Goal: Task Accomplishment & Management: Manage account settings

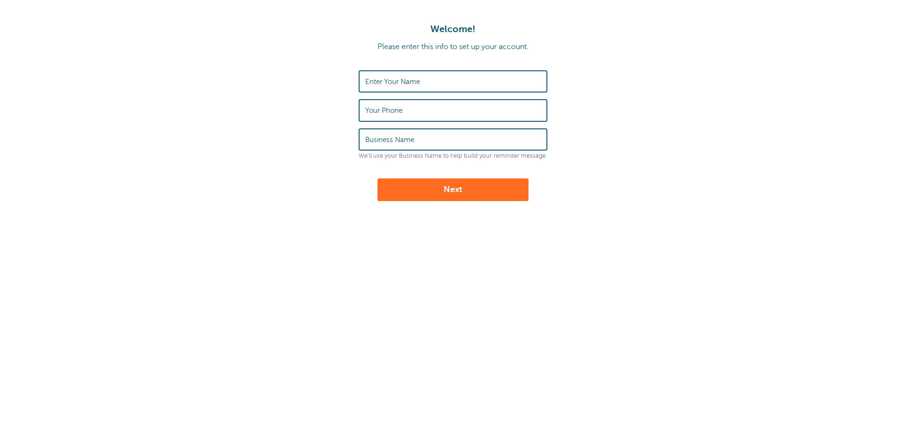
drag, startPoint x: 408, startPoint y: 77, endPoint x: 430, endPoint y: 97, distance: 29.1
click at [408, 79] on label "Enter Your Name" at bounding box center [392, 81] width 55 height 8
click at [408, 79] on input "Enter Your Name" at bounding box center [453, 81] width 176 height 20
type input "Rashad"
type input "2095961228"
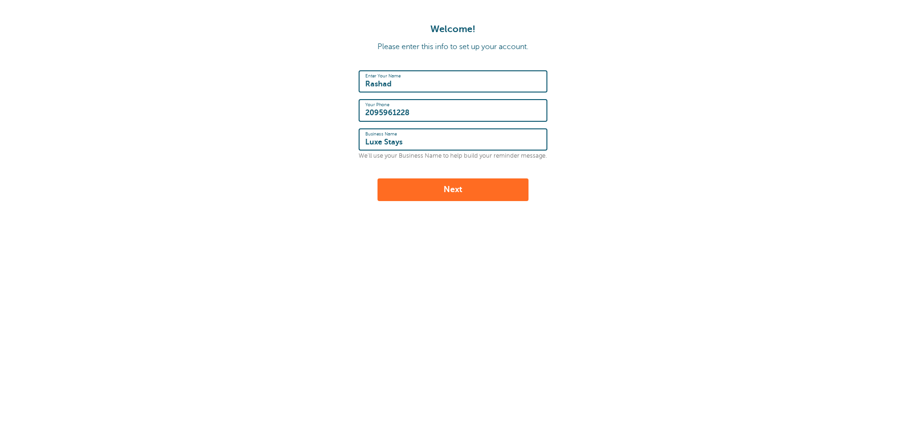
type input "Luxe Stays"
click at [429, 88] on input "Rashad" at bounding box center [453, 81] width 176 height 20
type input "Rashad Sullivan"
click at [429, 198] on button "Next" at bounding box center [453, 189] width 151 height 23
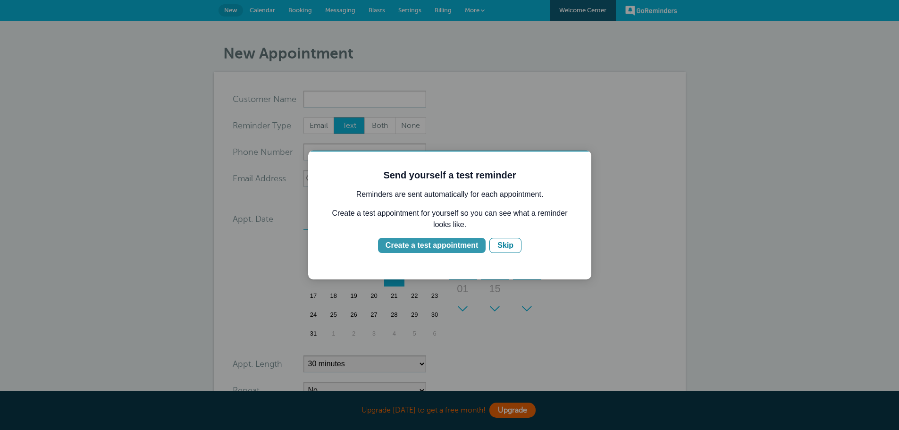
click at [452, 249] on div "Create a test appointment" at bounding box center [432, 245] width 92 height 11
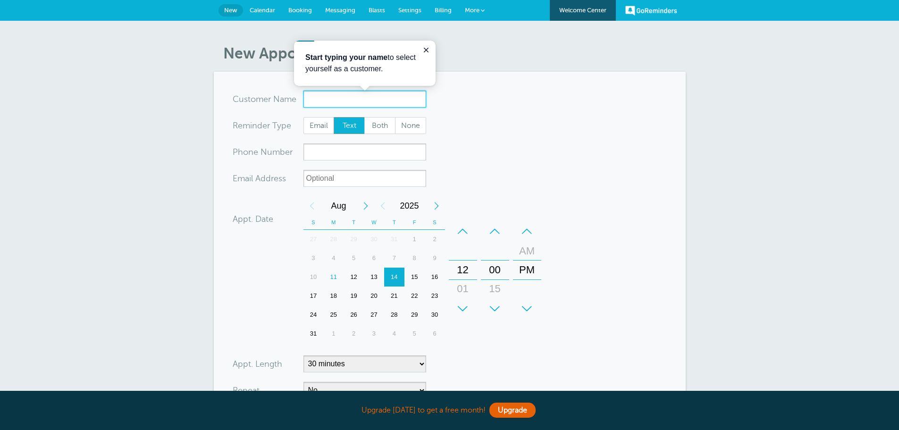
click at [332, 97] on input "x-no-autofill" at bounding box center [364, 99] width 123 height 17
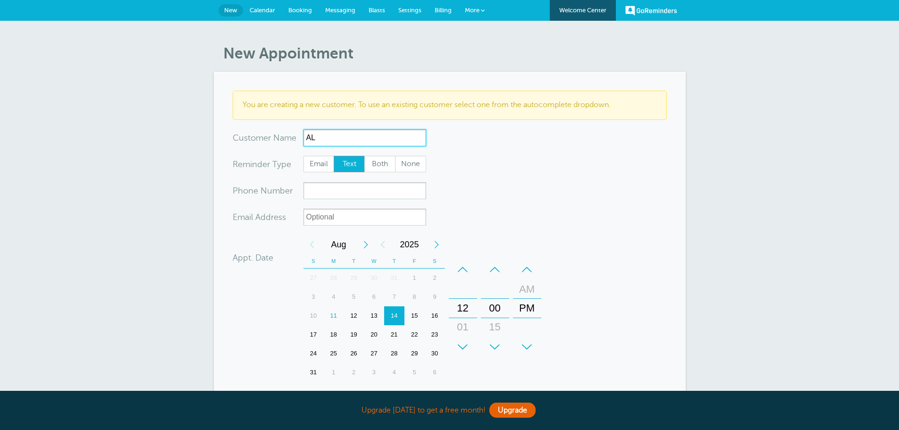
type input "A"
type input "Test Alexis"
click at [387, 163] on span "Both" at bounding box center [380, 164] width 30 height 16
click at [364, 156] on input "Both" at bounding box center [364, 155] width 0 height 0
radio input "true"
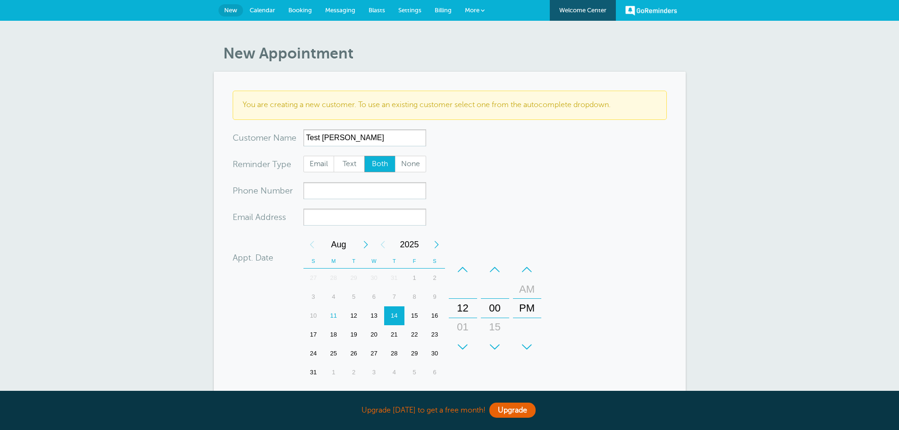
drag, startPoint x: 377, startPoint y: 179, endPoint x: 376, endPoint y: 185, distance: 6.2
click at [376, 179] on form "You are creating a new customer. To use an existing customer select one from th…" at bounding box center [450, 303] width 434 height 425
drag, startPoint x: 377, startPoint y: 188, endPoint x: 382, endPoint y: 196, distance: 9.6
click at [377, 189] on input "xxx-no-autofill" at bounding box center [364, 190] width 123 height 17
type input "2095961228"
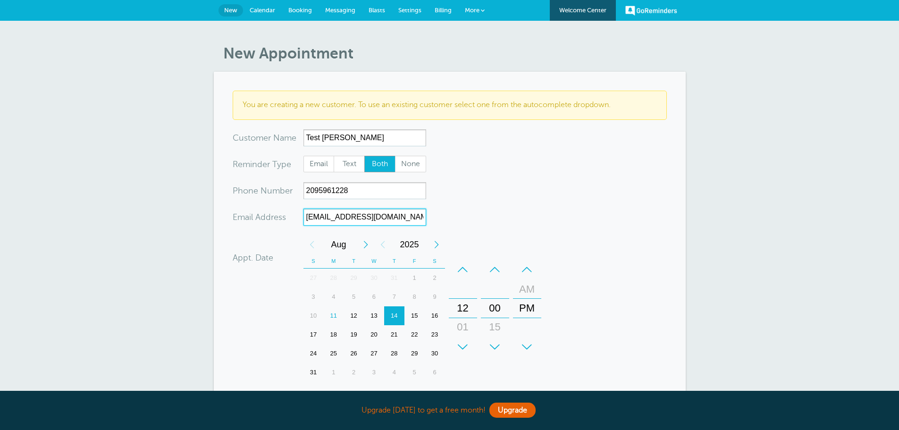
click at [495, 327] on div "15" at bounding box center [495, 327] width 23 height 19
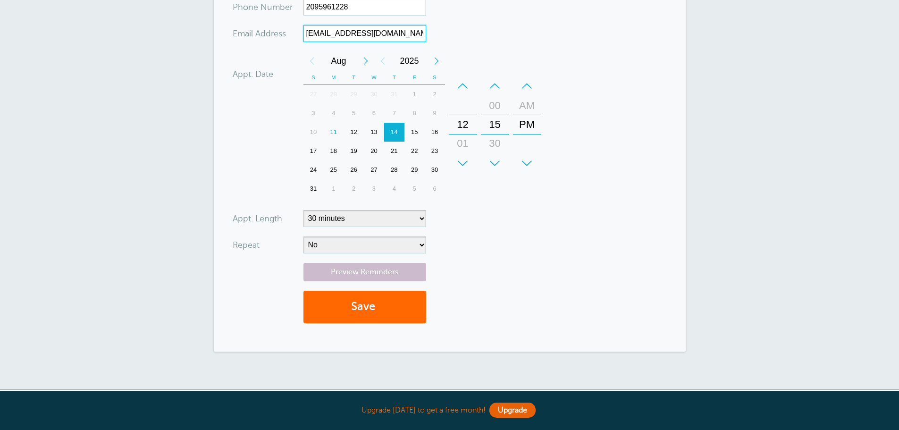
scroll to position [189, 0]
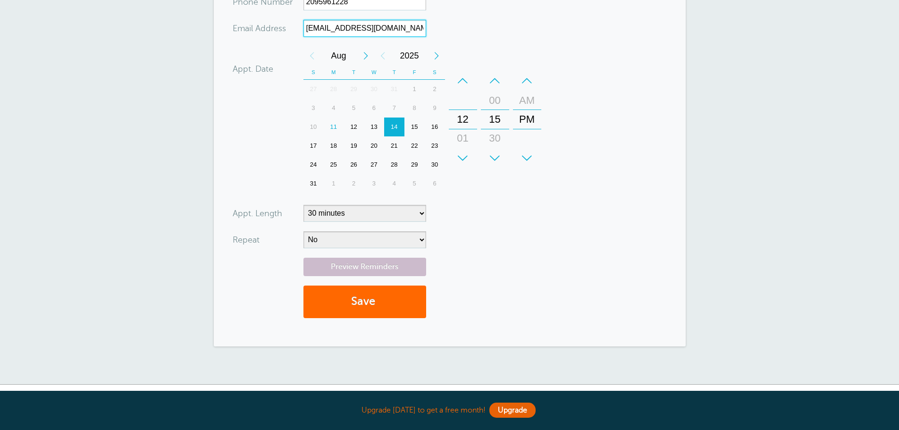
click at [467, 157] on div "+" at bounding box center [463, 158] width 28 height 19
click at [469, 138] on div "03" at bounding box center [463, 138] width 23 height 19
type input "Rashad@valleyhomeoffers.com"
click at [485, 237] on form "You are creating a new customer. To use an existing customer select one from th…" at bounding box center [450, 114] width 434 height 425
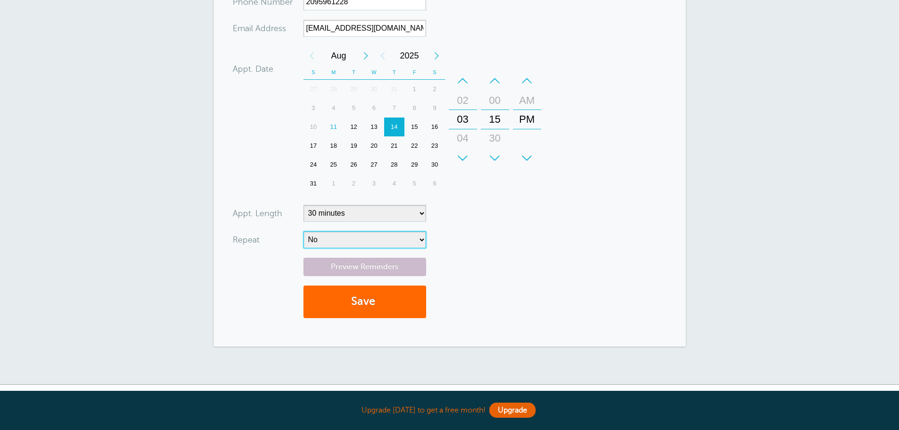
click at [367, 237] on select "No Daily Weekly Every 2 weeks Every 3 weeks Every 4 weeks Monthly Every 5 weeks…" at bounding box center [364, 239] width 123 height 17
click at [354, 288] on button "Save" at bounding box center [364, 301] width 123 height 33
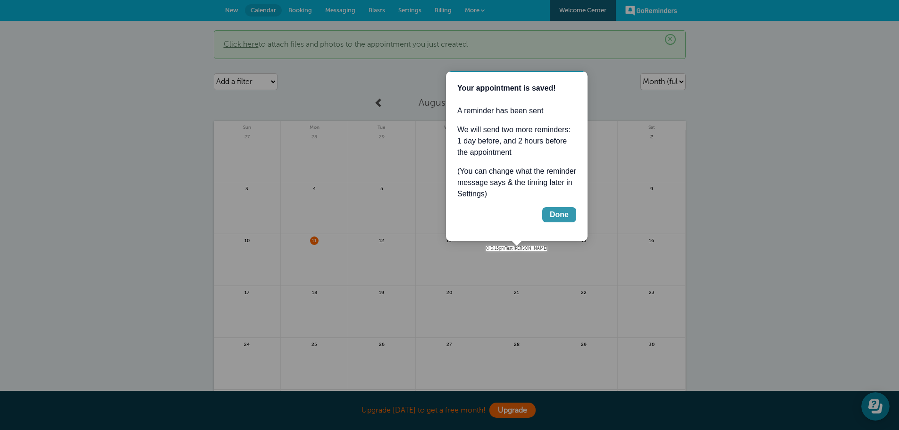
click at [567, 217] on div "Done" at bounding box center [559, 214] width 19 height 11
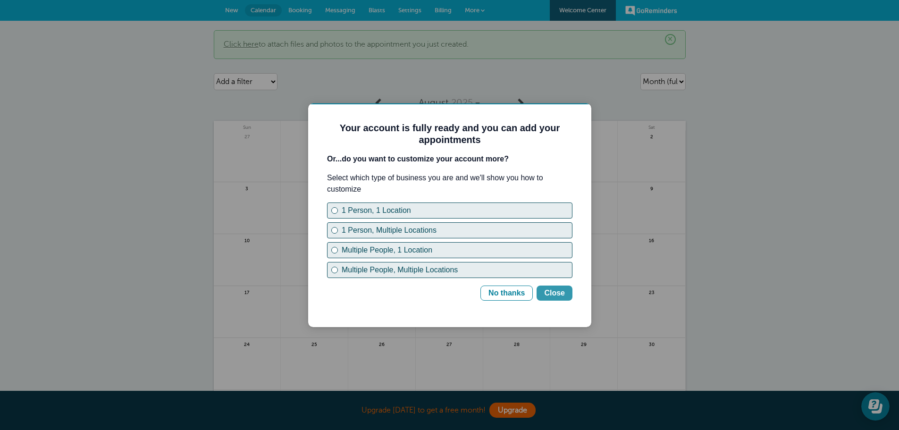
click at [562, 299] on button "Close" at bounding box center [555, 292] width 36 height 15
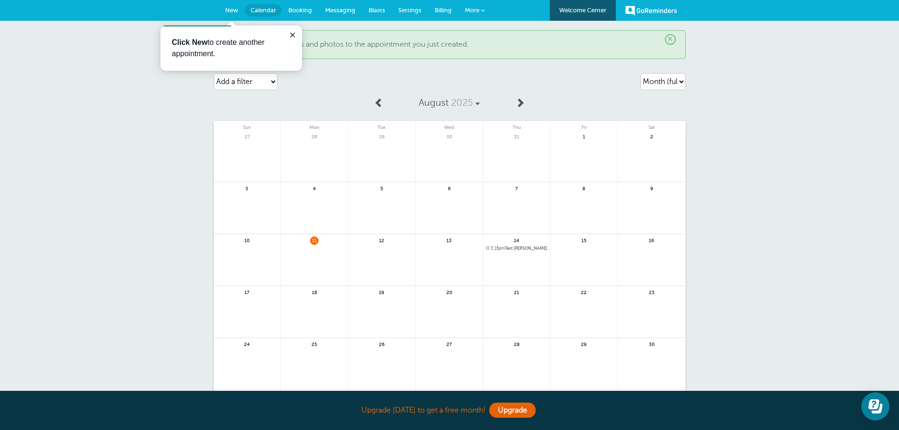
click at [504, 249] on span "3:15pm" at bounding box center [498, 248] width 14 height 5
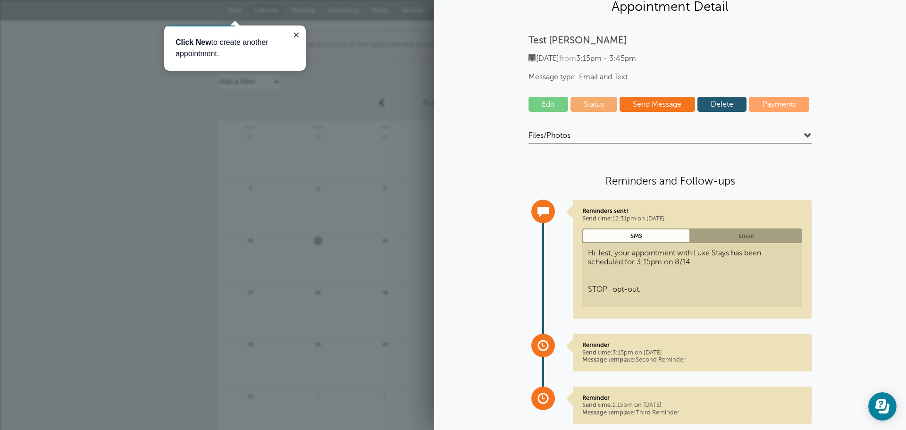
scroll to position [13, 0]
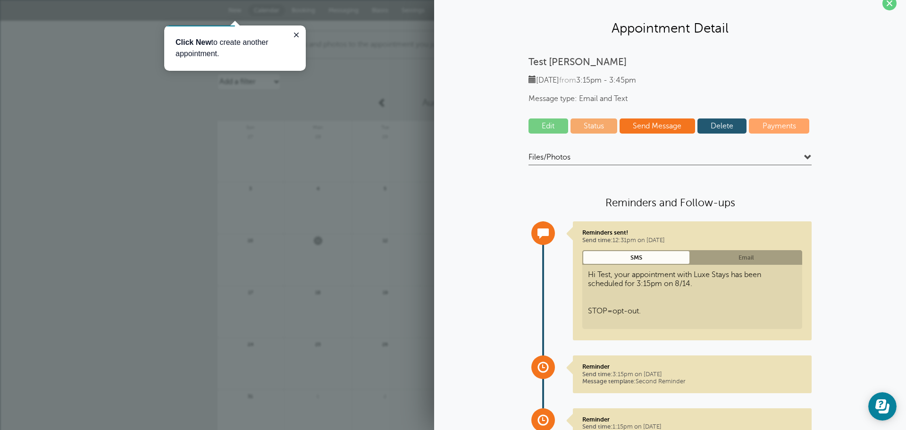
click at [554, 123] on link "Edit" at bounding box center [549, 125] width 40 height 15
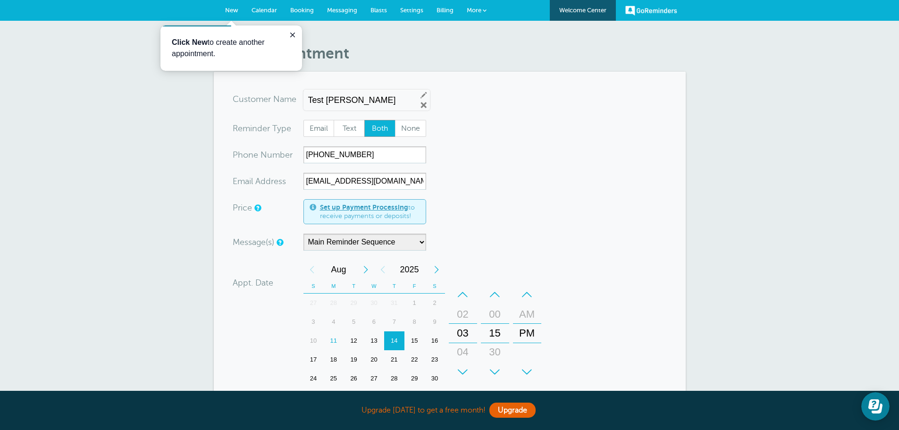
click at [340, 341] on div "11" at bounding box center [333, 340] width 20 height 19
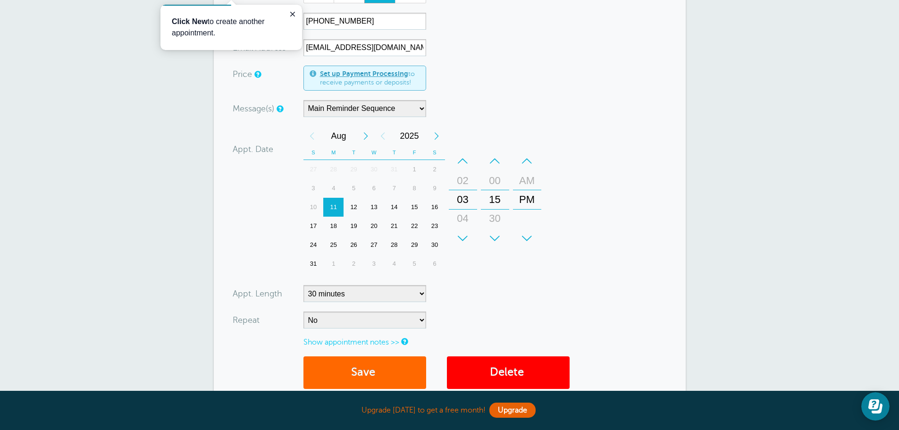
scroll to position [142, 0]
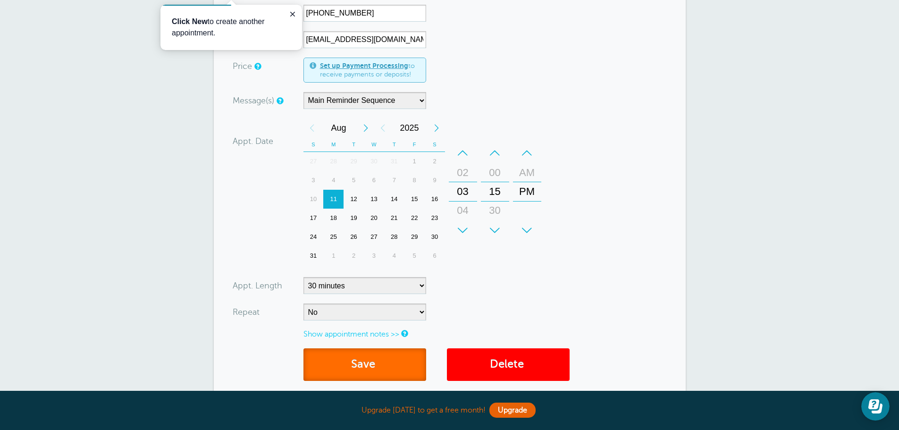
click at [396, 367] on button "Save" at bounding box center [364, 364] width 123 height 33
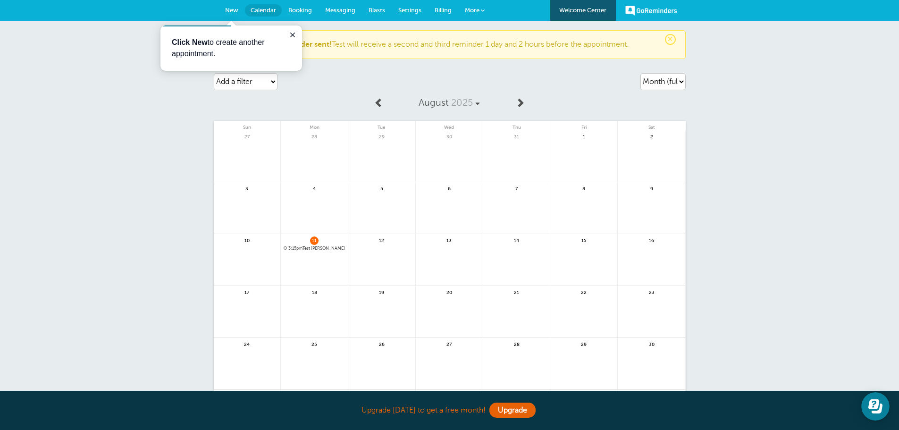
click at [313, 248] on span "3:15pm Test [PERSON_NAME]" at bounding box center [314, 248] width 61 height 5
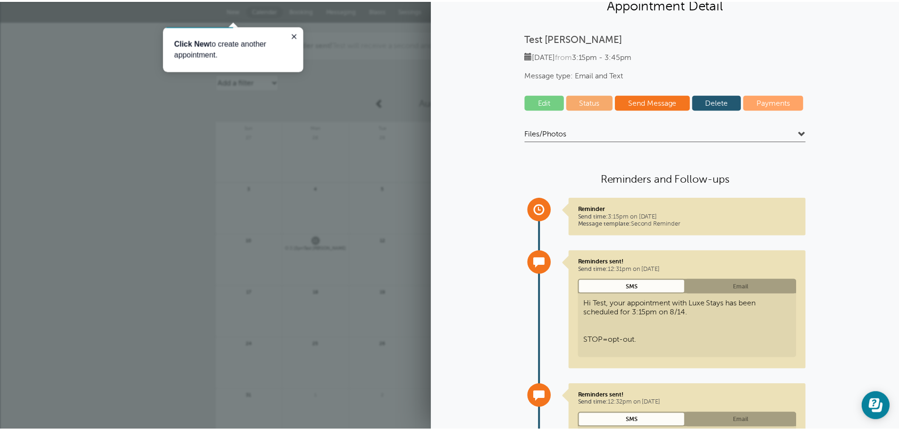
scroll to position [6, 0]
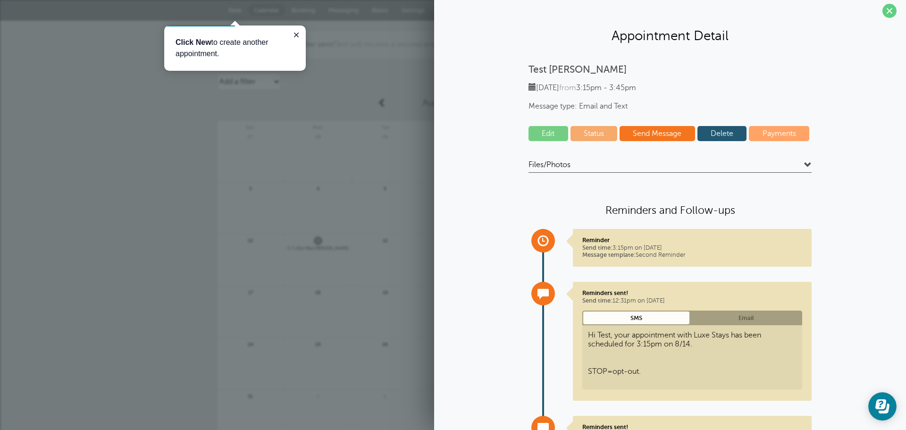
click at [529, 216] on h4 "Reminders and Follow-ups" at bounding box center [670, 210] width 283 height 14
click at [882, 13] on span at bounding box center [889, 11] width 14 height 14
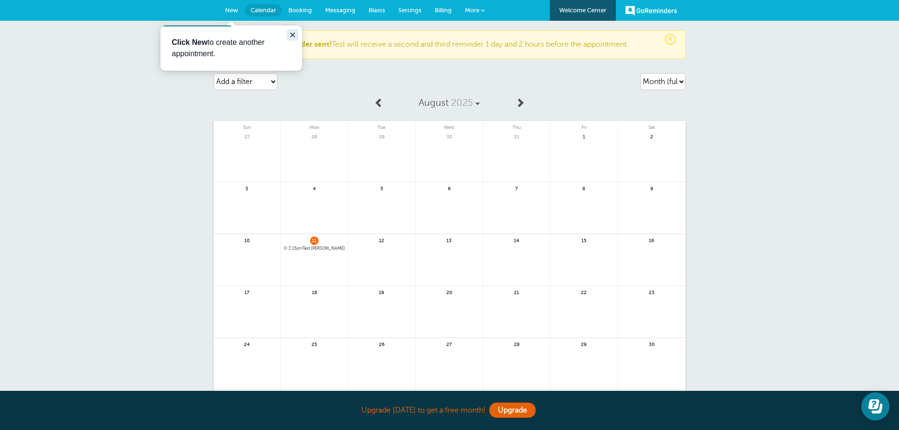
click at [291, 36] on icon "Close guide" at bounding box center [293, 35] width 8 height 8
click at [417, 9] on span "Settings" at bounding box center [409, 10] width 23 height 7
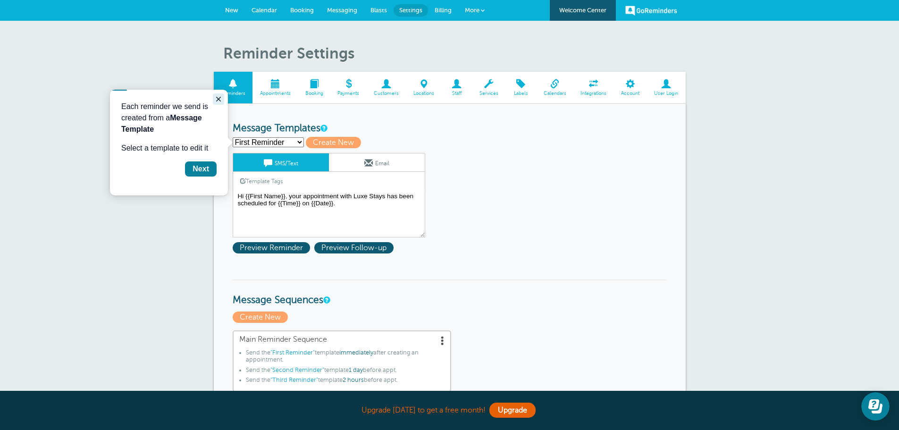
click at [221, 98] on icon "Close guide" at bounding box center [219, 99] width 8 height 8
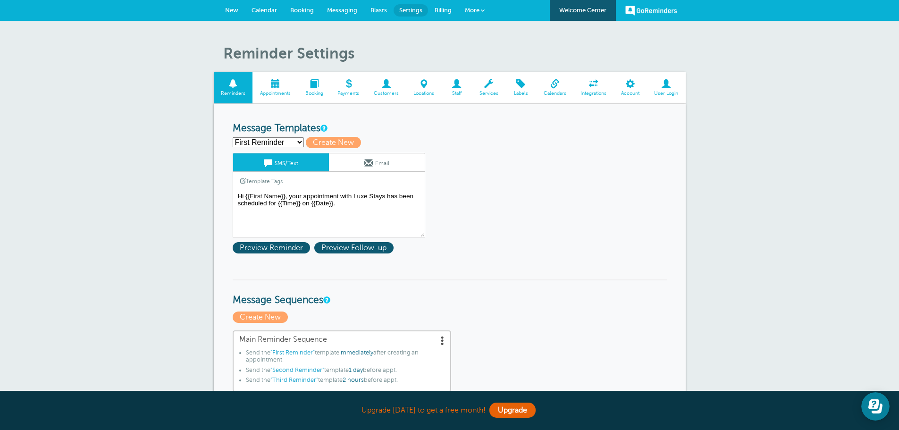
click at [341, 197] on textarea "Hi {{First Name}}, your appointment with Luxe Stays has been scheduled for {{Ti…" at bounding box center [329, 213] width 193 height 47
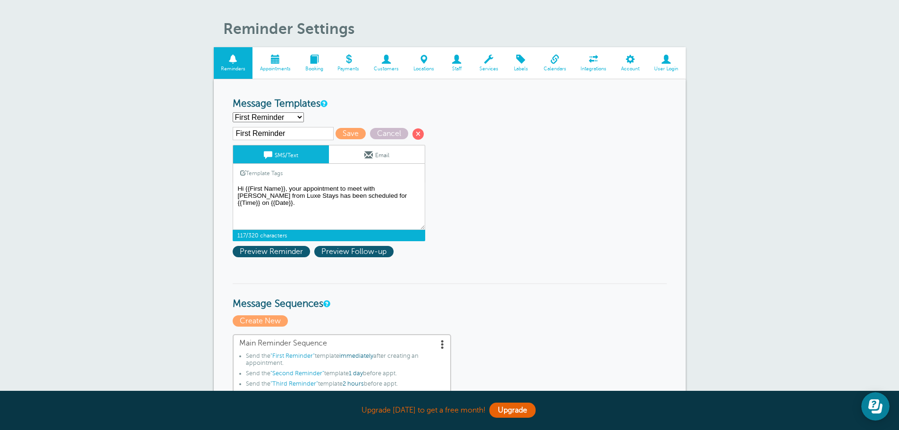
scroll to position [47, 0]
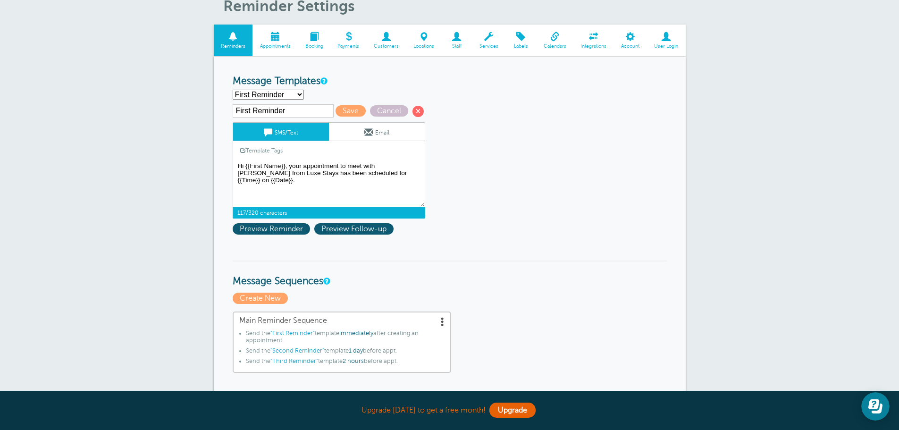
click at [279, 163] on textarea "Hi {{First Name}}, your appointment with Luxe Stays has been scheduled for {{Ti…" at bounding box center [329, 183] width 193 height 47
click at [293, 166] on textarea "Hi {{First Name}}, your appointment with Luxe Stays has been scheduled for {{Ti…" at bounding box center [329, 183] width 193 height 47
click at [295, 171] on textarea "Hi {{First Name}}, your appointment with Luxe Stays has been scheduled for {{Ti…" at bounding box center [329, 183] width 193 height 47
click at [294, 171] on textarea "Hi {{First Name}}, your appointment with Luxe Stays has been scheduled for {{Ti…" at bounding box center [329, 183] width 193 height 47
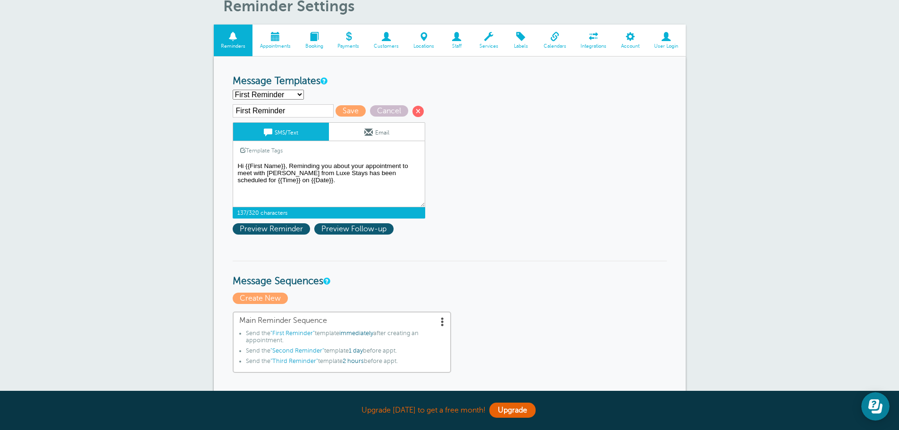
drag, startPoint x: 337, startPoint y: 174, endPoint x: 295, endPoint y: 174, distance: 42.5
click at [295, 174] on textarea "Hi {{First Name}}, your appointment with Luxe Stays has been scheduled for {{Ti…" at bounding box center [329, 183] width 193 height 47
type textarea "Hi {{First Name}}, Reminding you about your appointment to meet with Rashad has…"
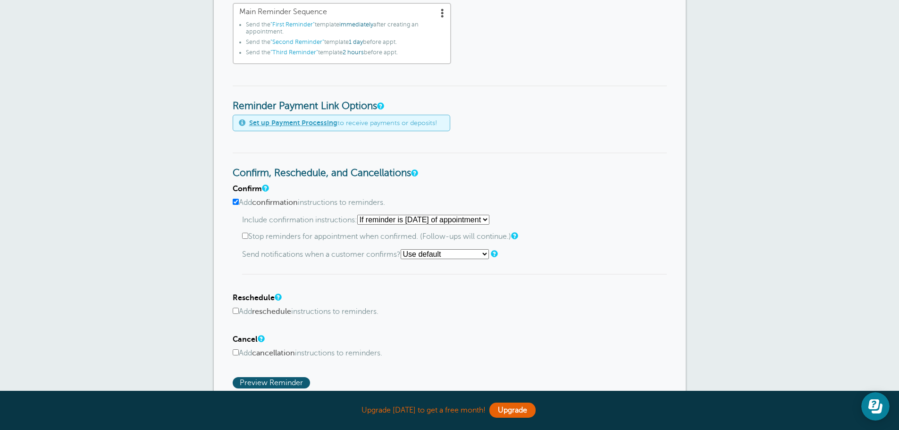
scroll to position [378, 0]
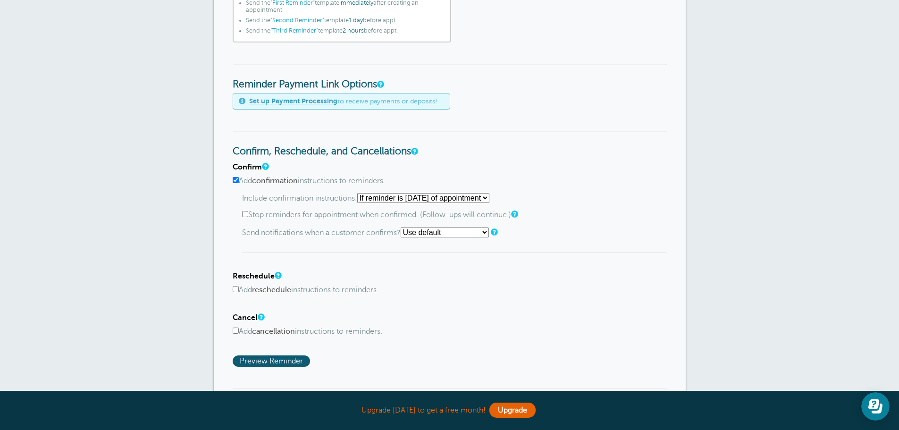
click at [420, 199] on select "Starting with first reminder If reminder is within 1 day of appointment If remi…" at bounding box center [423, 198] width 132 height 10
select select "0"
click at [360, 193] on select "Starting with first reminder If reminder is within 1 day of appointment If remi…" at bounding box center [423, 198] width 132 height 10
click at [447, 168] on h4 "Confirm" at bounding box center [450, 167] width 434 height 9
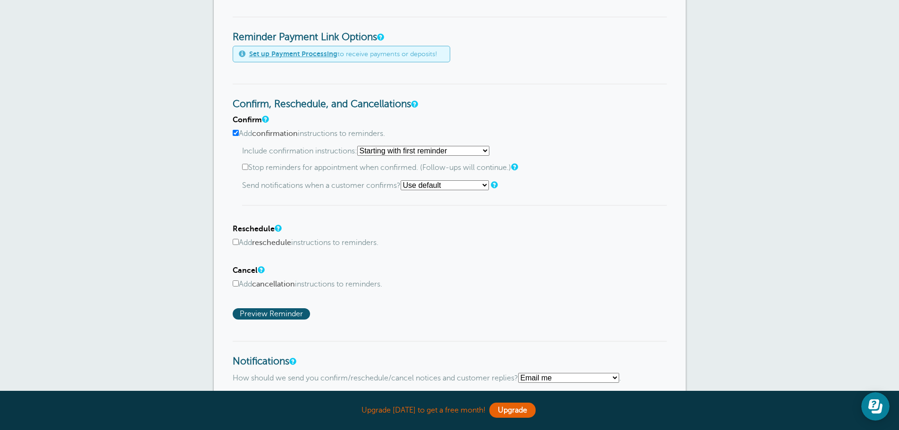
scroll to position [472, 0]
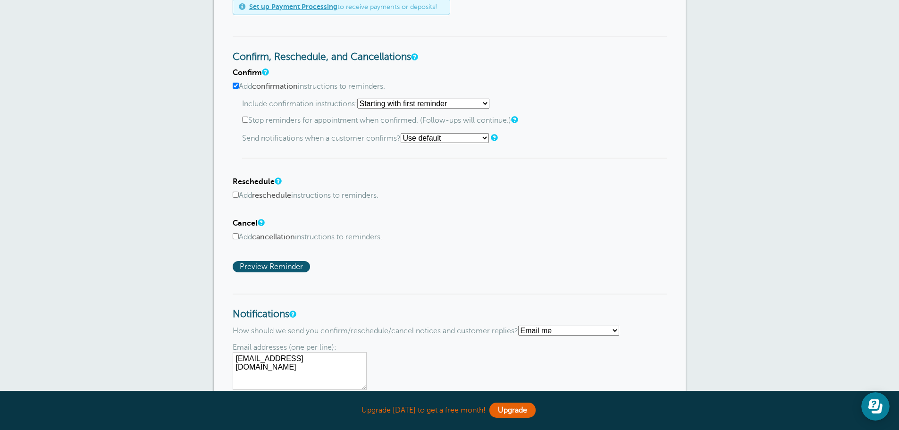
click at [237, 235] on input "Add cancellation instructions to reminders." at bounding box center [236, 236] width 6 height 6
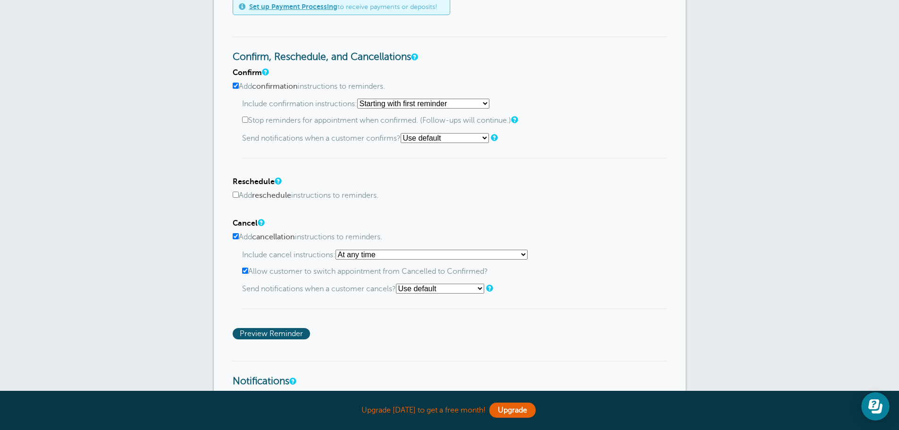
click at [237, 235] on input "Add cancellation instructions to reminders." at bounding box center [236, 236] width 6 height 6
checkbox input "false"
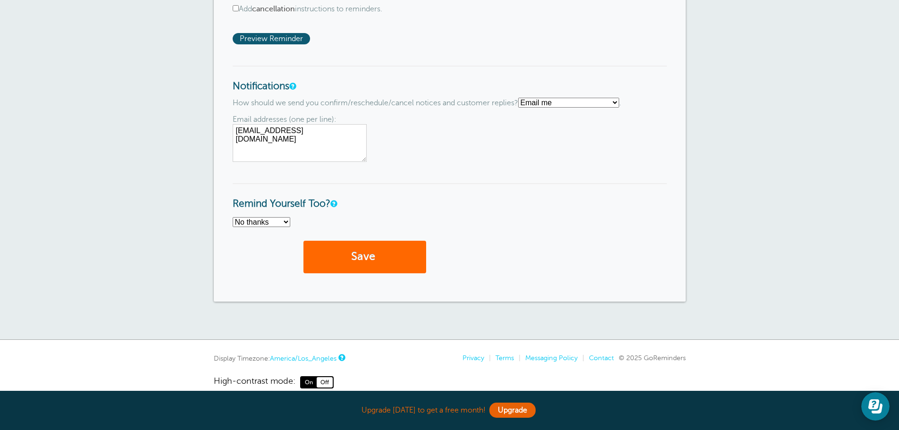
scroll to position [715, 0]
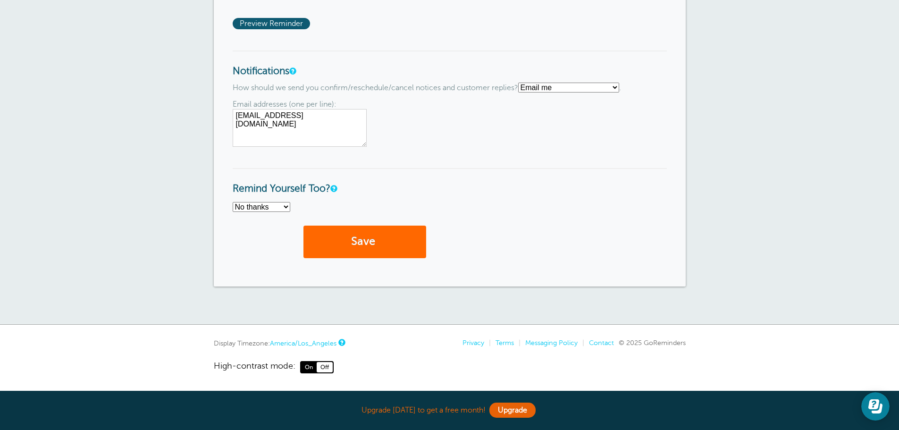
click at [272, 210] on select "No thanks Yes, text me Yes, email me" at bounding box center [262, 207] width 58 height 10
select select "4"
click at [233, 202] on select "No thanks Yes, text me Yes, email me" at bounding box center [262, 207] width 58 height 10
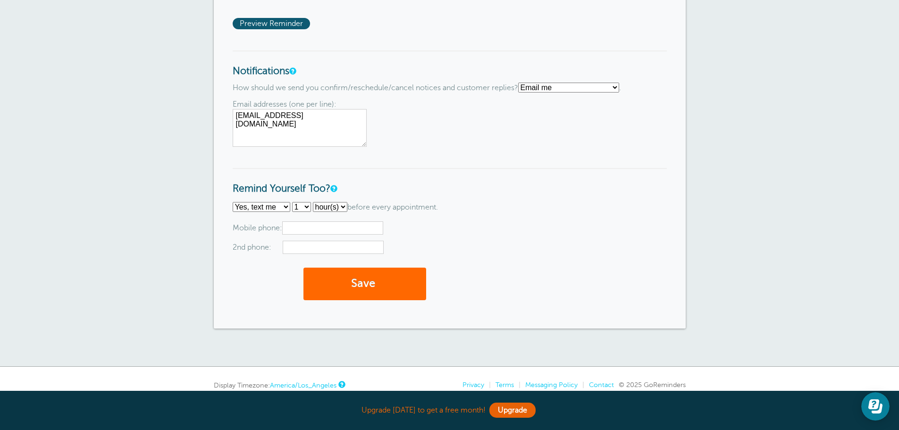
drag, startPoint x: 295, startPoint y: 227, endPoint x: 331, endPoint y: 234, distance: 36.5
click at [299, 227] on input "text" at bounding box center [332, 227] width 101 height 13
type input "2095961228"
click at [301, 204] on select "1 2 3 4 5 6 7 8 9 10 11 12 13 14 15 16 17 18 19 20 21 22 23 24 25 26 27 28 29 30" at bounding box center [301, 207] width 19 height 10
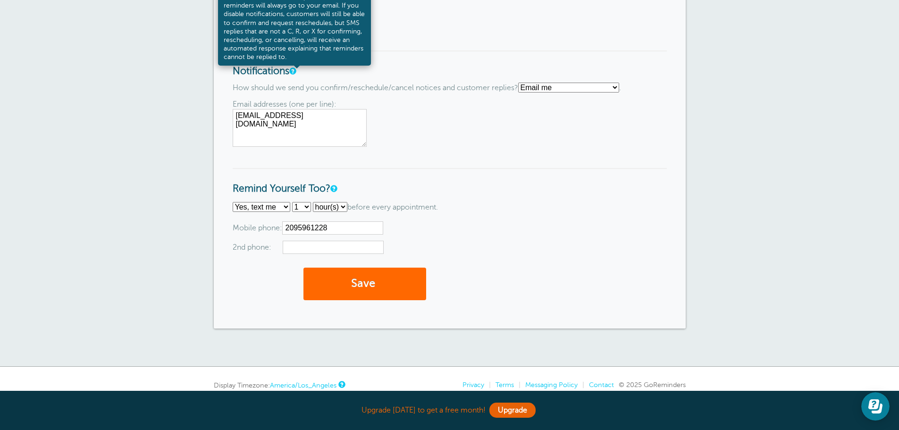
select select "3"
click at [292, 202] on select "1 2 3 4 5 6 7 8 9 10 11 12 13 14 15 16 17 18 19 20 21 22 23 24 25 26 27 28 29 30" at bounding box center [301, 207] width 19 height 10
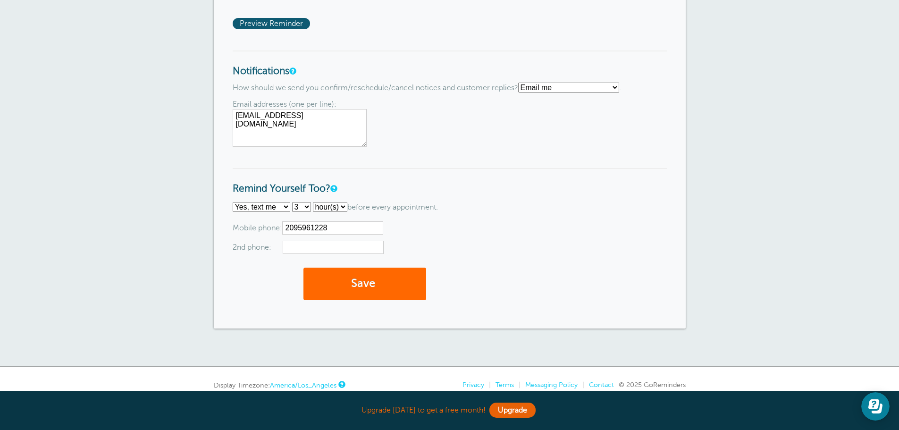
click at [401, 273] on button "Save" at bounding box center [364, 284] width 123 height 33
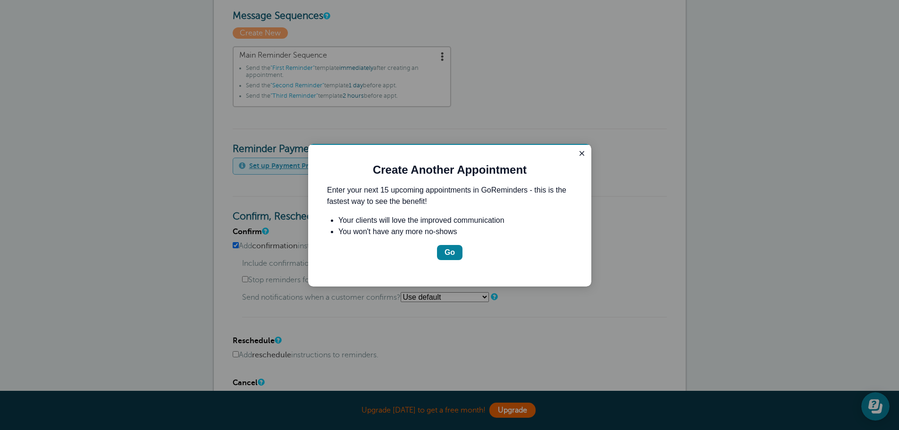
scroll to position [330, 0]
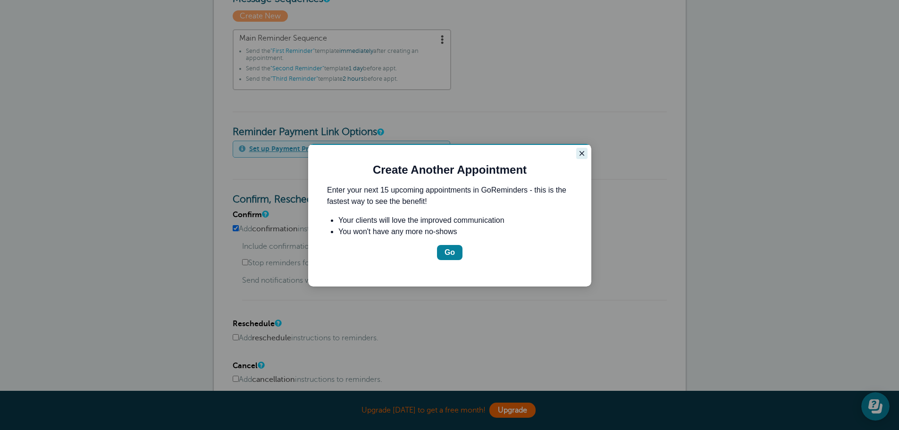
click at [585, 152] on icon "Close guide" at bounding box center [582, 154] width 8 height 8
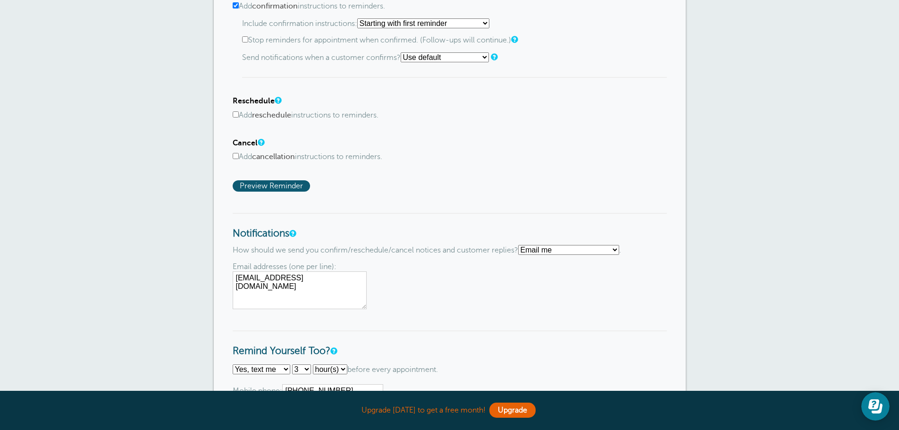
scroll to position [0, 0]
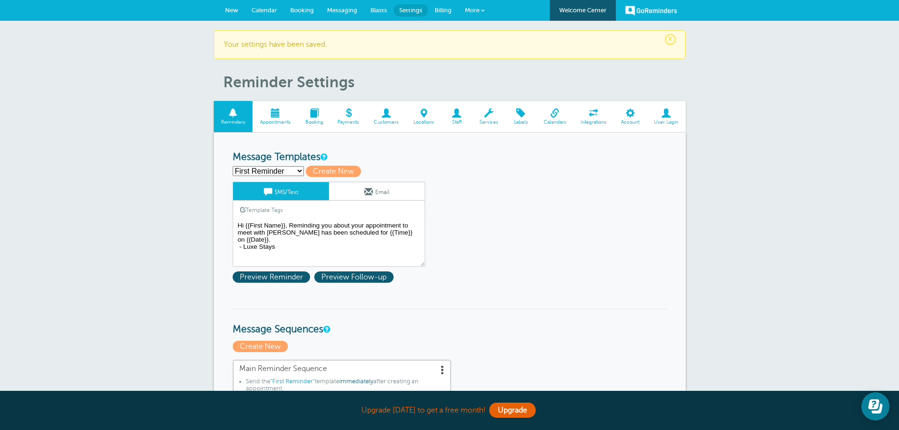
drag, startPoint x: 571, startPoint y: 279, endPoint x: 535, endPoint y: 108, distance: 175.1
click at [237, 13] on span "New" at bounding box center [231, 10] width 13 height 7
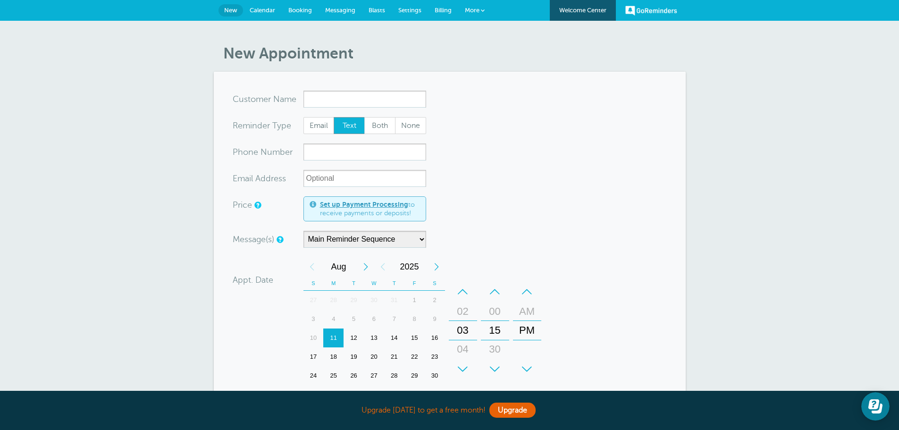
click at [469, 13] on span "More" at bounding box center [472, 10] width 15 height 7
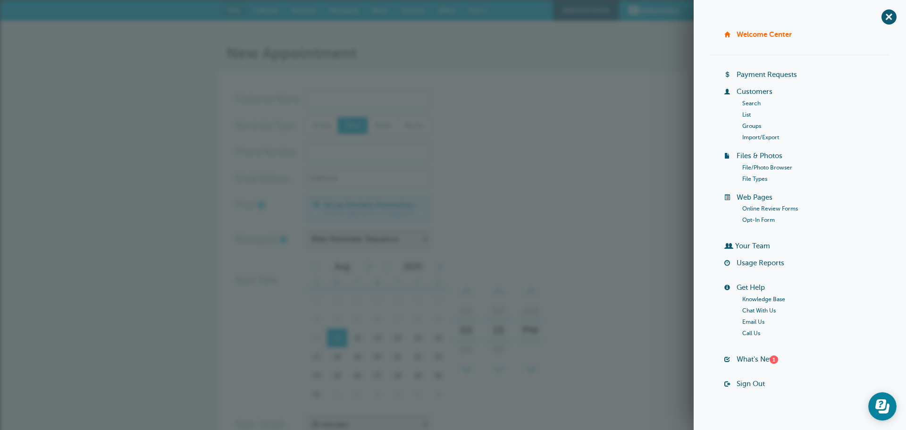
drag, startPoint x: 635, startPoint y: 131, endPoint x: 636, endPoint y: 69, distance: 61.8
click at [635, 130] on form "You are creating a new customer. To use an existing customer select one from th…" at bounding box center [453, 324] width 434 height 466
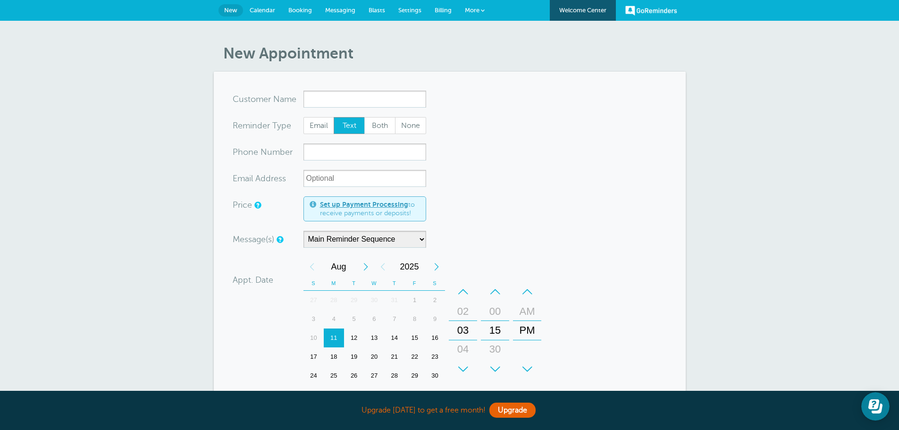
click at [649, 13] on link "GoReminders" at bounding box center [651, 10] width 52 height 21
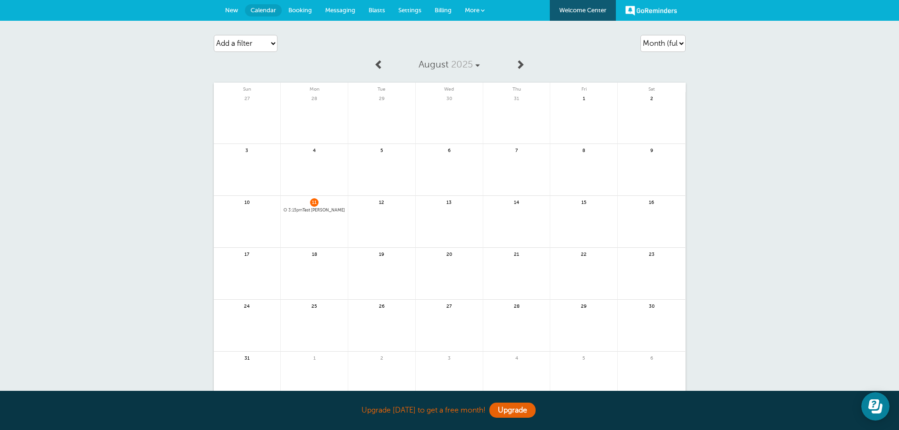
click at [467, 8] on span "More" at bounding box center [472, 10] width 15 height 7
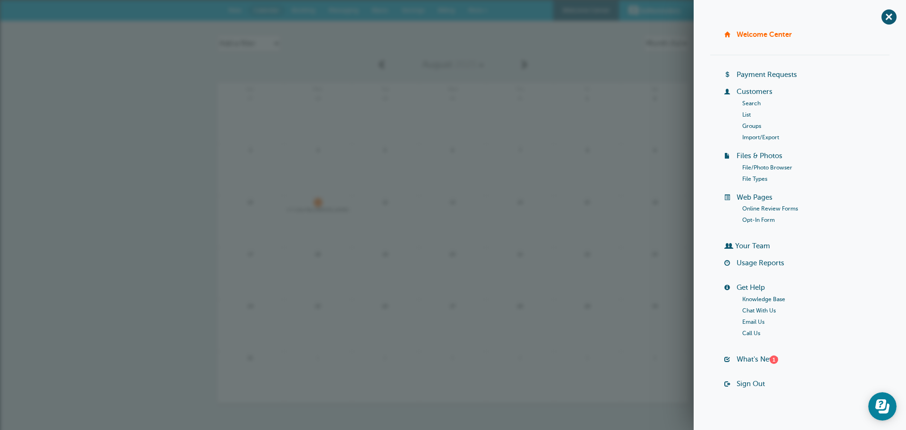
click at [745, 243] on link "Your Team" at bounding box center [752, 246] width 35 height 8
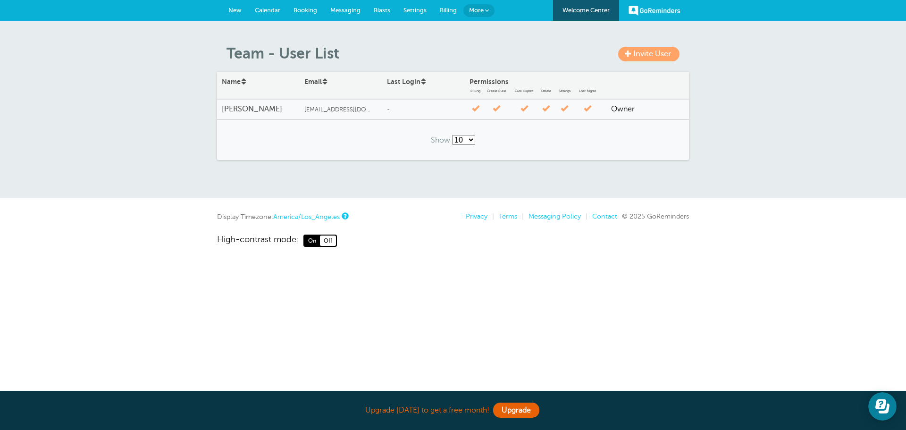
click at [628, 56] on span at bounding box center [628, 53] width 7 height 7
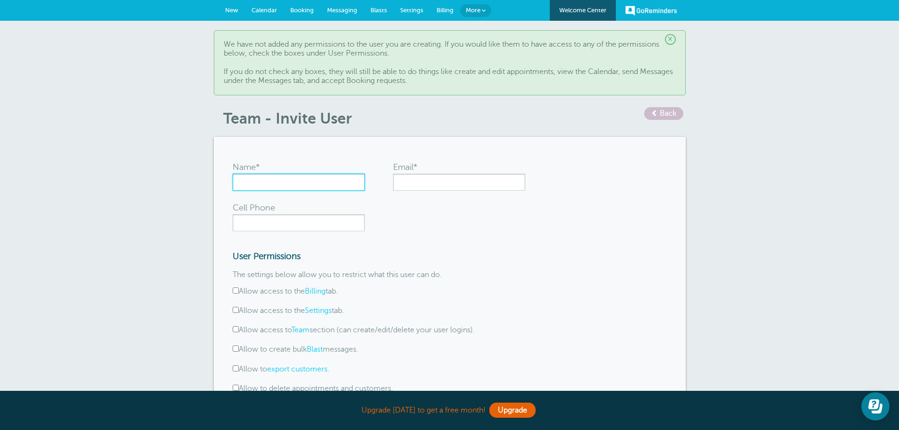
click at [323, 185] on input "Name*" at bounding box center [299, 182] width 132 height 17
type input "[PERSON_NAME]"
drag, startPoint x: 425, startPoint y: 181, endPoint x: 420, endPoint y: 184, distance: 5.7
click at [425, 181] on input "Email*" at bounding box center [459, 182] width 132 height 17
paste input "hamddomiaty@gmail.com"
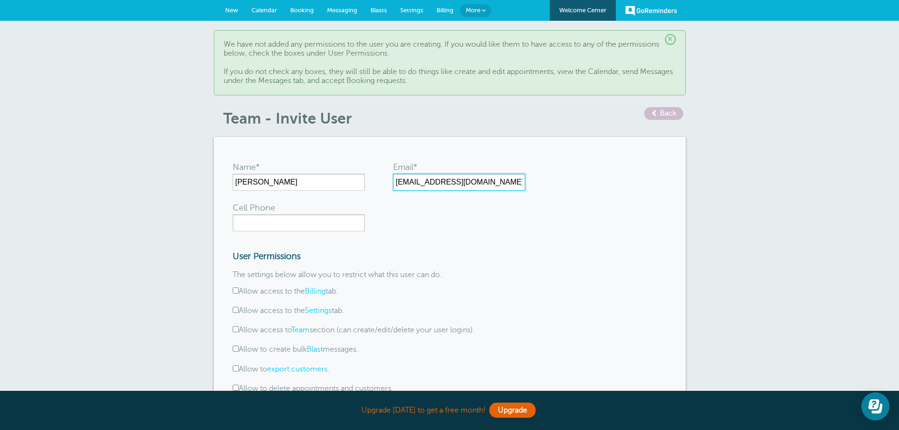
type input "hamddomiaty@gmail.com"
click at [304, 224] on input "Cell Phone" at bounding box center [299, 222] width 132 height 17
click at [378, 224] on form "Name* Hannah Brown Email* hamddomiaty@gmail.com Cell Phone User Permissions The…" at bounding box center [450, 293] width 434 height 275
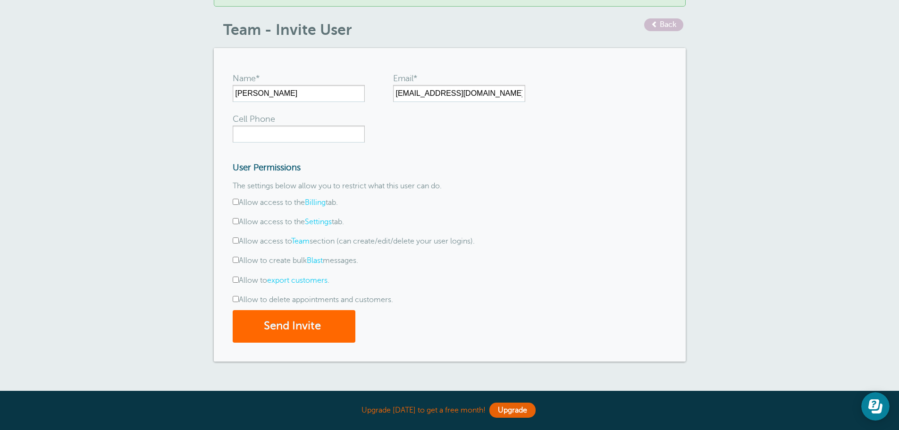
scroll to position [94, 0]
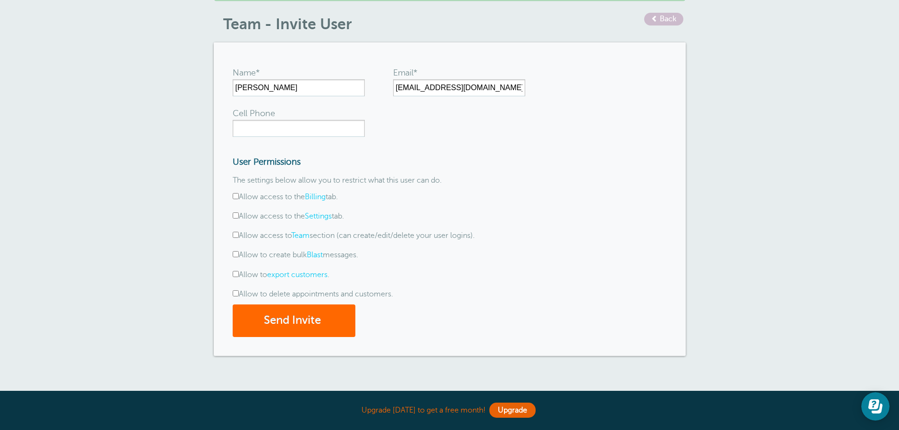
click at [235, 215] on input "Allow access to the Settings tab." at bounding box center [236, 215] width 6 height 6
checkbox input "true"
click at [235, 238] on input "Allow access to Team section (can create/edit/delete your user logins)." at bounding box center [236, 235] width 6 height 6
checkbox input "true"
click at [236, 253] on input "Allow to create bulk Blast messages." at bounding box center [236, 254] width 6 height 6
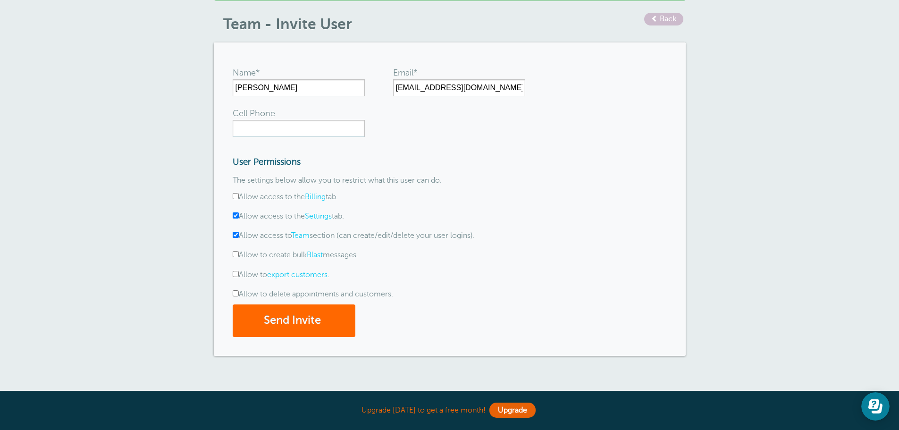
checkbox input "true"
click at [237, 274] on input "Allow to export customers ." at bounding box center [236, 274] width 6 height 6
checkbox input "true"
click at [234, 298] on label "Allow to delete appointments and customers." at bounding box center [313, 294] width 160 height 8
click at [234, 296] on input "Allow to delete appointments and customers." at bounding box center [236, 293] width 6 height 6
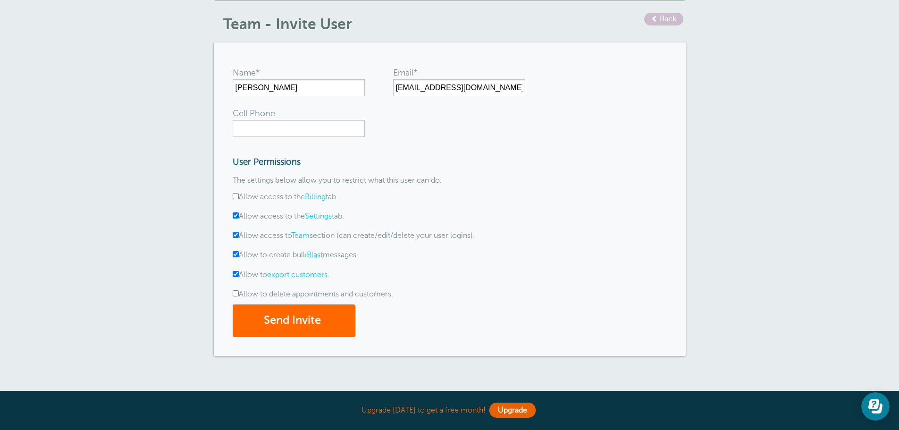
checkbox input "true"
click at [265, 322] on button "Send Invite" at bounding box center [294, 320] width 123 height 33
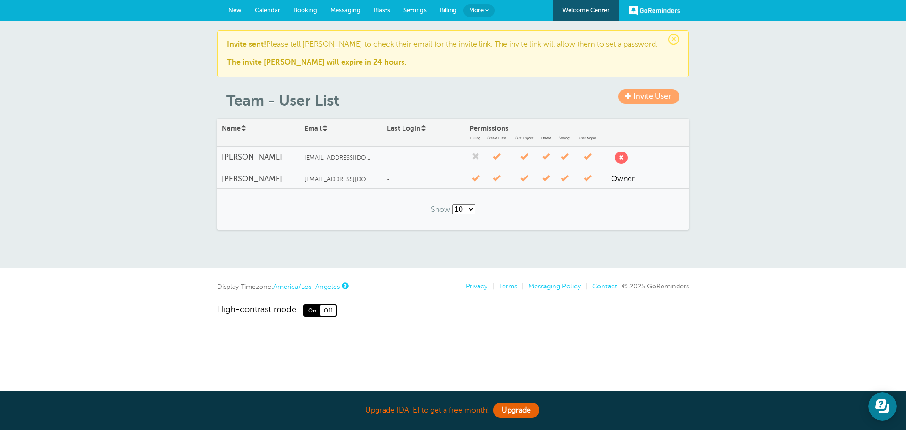
click at [112, 318] on html "Upgrade [DATE] to get a free month! Upgrade GoReminders [GEOGRAPHIC_DATA] New C…" at bounding box center [453, 186] width 906 height 373
click at [149, 262] on div "× Invite sent! Please tell [PERSON_NAME] to check their email for the invite li…" at bounding box center [453, 144] width 906 height 247
click at [238, 1] on link "New" at bounding box center [235, 10] width 26 height 21
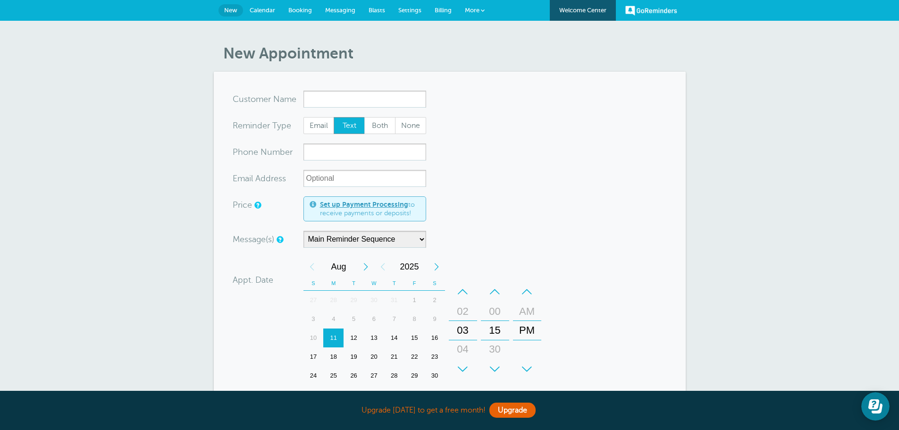
click at [674, 237] on section "You are creating a new customer. To use an existing customer select one from th…" at bounding box center [450, 324] width 472 height 504
